Goal: Entertainment & Leisure: Consume media (video, audio)

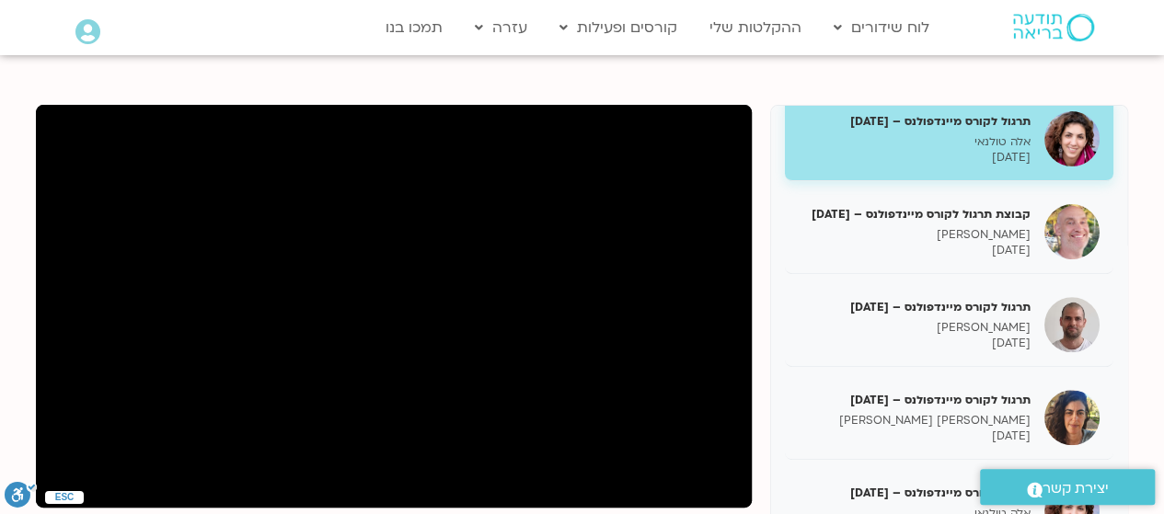
scroll to position [332, 0]
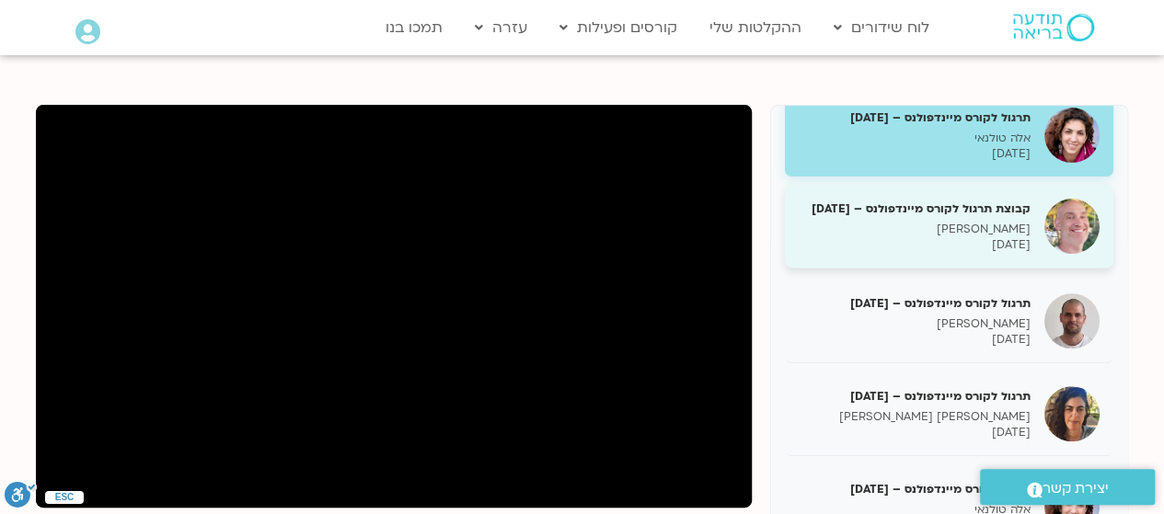
click at [1023, 259] on div "קבוצת תרגול לקורס מיינדפולנס – 24/6/25 רון אלון 24/06/2025" at bounding box center [949, 227] width 328 height 84
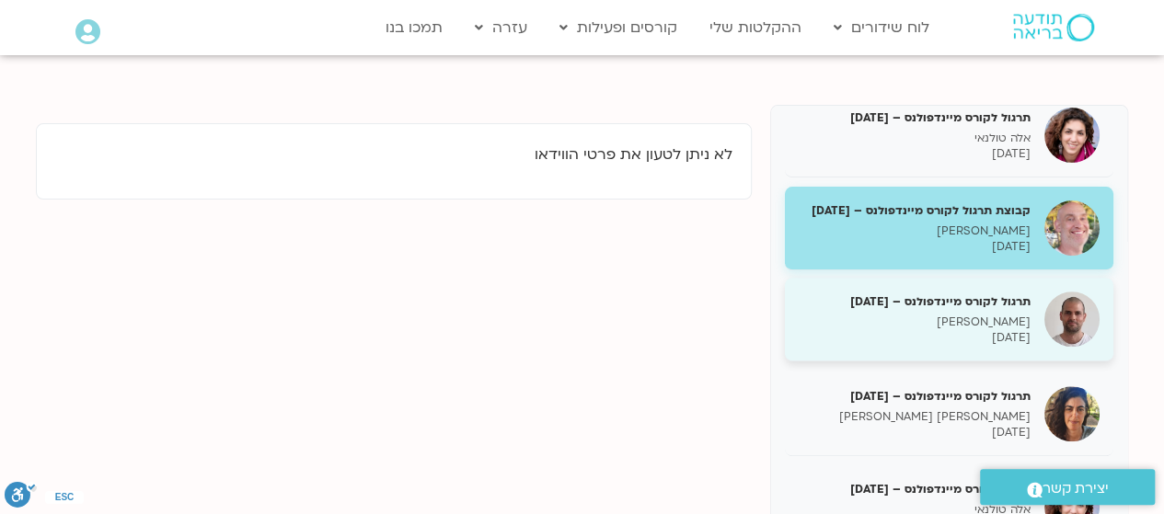
click at [980, 309] on div "תרגול לקורס מיינדפולנס – 25/06/25 דקל קנטי 25/06/2025" at bounding box center [915, 320] width 232 height 52
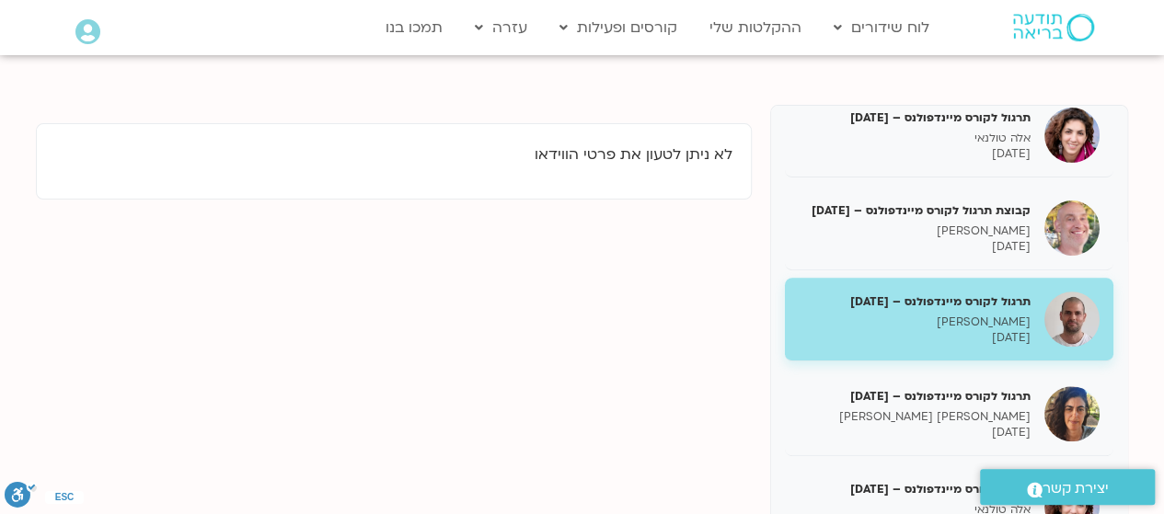
click at [924, 311] on div "תרגול לקורס מיינדפולנס – 25/06/25 דקל קנטי 25/06/2025" at bounding box center [915, 320] width 232 height 52
click at [963, 326] on p "[PERSON_NAME]" at bounding box center [915, 323] width 232 height 16
click at [968, 330] on p "[DATE]" at bounding box center [915, 338] width 232 height 16
